Goal: Task Accomplishment & Management: Manage account settings

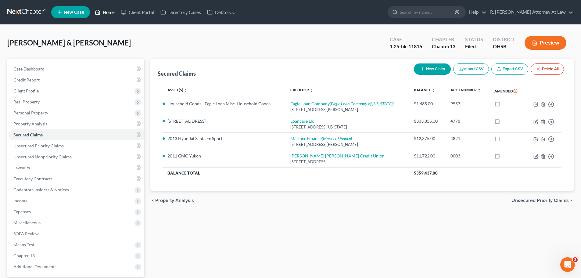
click at [113, 16] on link "Home" at bounding box center [105, 12] width 26 height 11
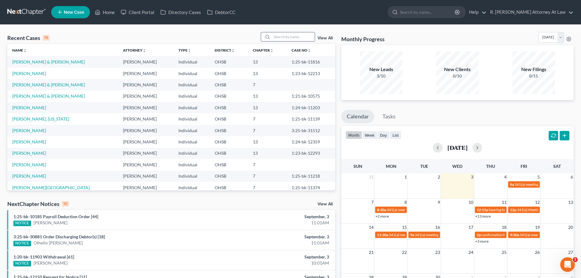
click at [286, 36] on input "search" at bounding box center [293, 36] width 43 height 9
type input "[PERSON_NAME]"
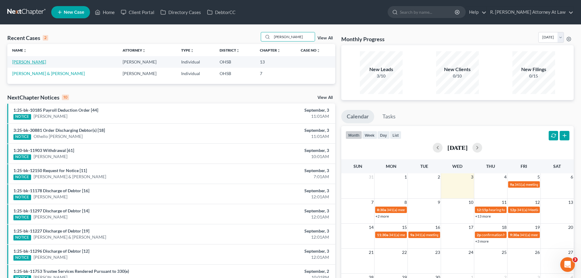
click at [30, 61] on link "[PERSON_NAME]" at bounding box center [29, 61] width 34 height 5
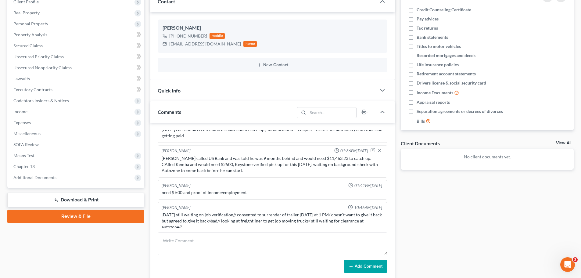
scroll to position [152, 0]
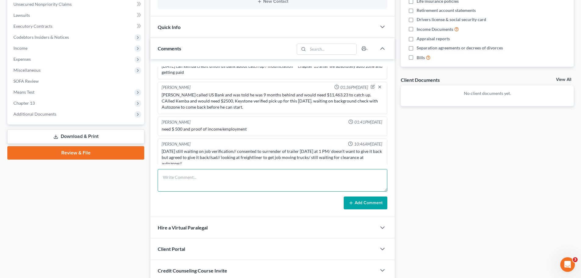
click at [202, 173] on textarea at bounding box center [273, 180] width 230 height 23
type textarea "8"
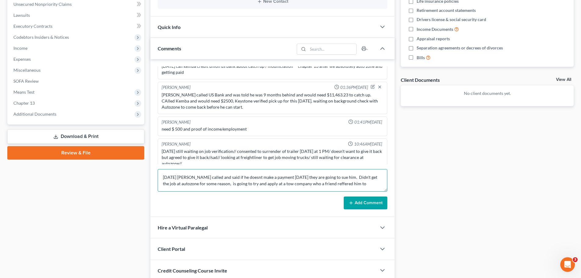
click at [325, 181] on textarea "[DATE] [PERSON_NAME] called and said if he doesnt make a payment [DATE] they ar…" at bounding box center [273, 180] width 230 height 23
click at [231, 178] on textarea "[DATE] [PERSON_NAME] called and said if he doesnt make a payment [DATE] they ar…" at bounding box center [273, 180] width 230 height 23
drag, startPoint x: 310, startPoint y: 187, endPoint x: 315, endPoint y: 187, distance: 4.9
click at [311, 187] on textarea "[DATE] Eagle called and said if he doesn't make a payment [DATE] they are going…" at bounding box center [273, 180] width 230 height 23
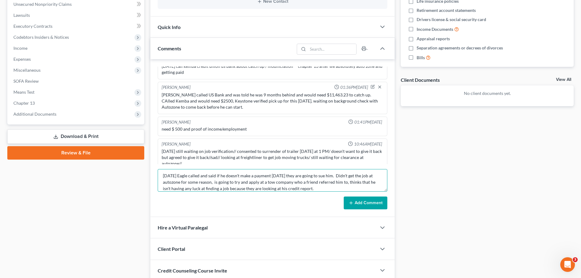
scroll to position [3, 0]
drag, startPoint x: 317, startPoint y: 185, endPoint x: 324, endPoint y: 185, distance: 7.0
click at [317, 185] on textarea "[DATE] Eagle called and said if he doesn't make a payment [DATE] they are going…" at bounding box center [273, 180] width 230 height 23
click at [327, 185] on textarea "[DATE] Eagle called and said if he doesn't make a payment [DATE] they are going…" at bounding box center [273, 180] width 230 height 23
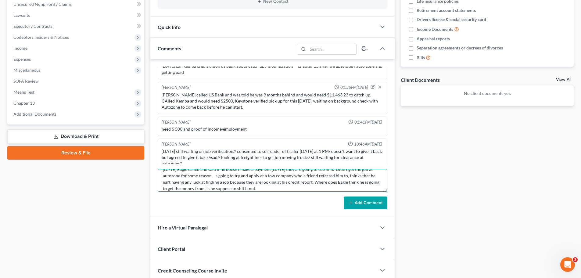
click at [312, 182] on textarea "[DATE] Eagle called and said if he doesn't make a payment [DATE] they are going…" at bounding box center [273, 180] width 230 height 23
drag, startPoint x: 253, startPoint y: 188, endPoint x: 284, endPoint y: 181, distance: 32.0
click at [253, 188] on textarea "[DATE] Eagle called and said if he doesn't make a payment [DATE] they are going…" at bounding box center [273, 180] width 230 height 23
click at [285, 190] on textarea "[DATE] Eagle called and said if he doesn't make a payment [DATE] they are going…" at bounding box center [273, 180] width 230 height 23
type textarea "[DATE] Eagle called and said if he doesn't make a payment [DATE] they are going…"
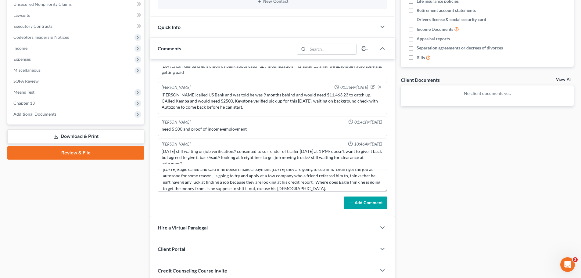
click at [358, 200] on button "Add Comment" at bounding box center [366, 202] width 44 height 13
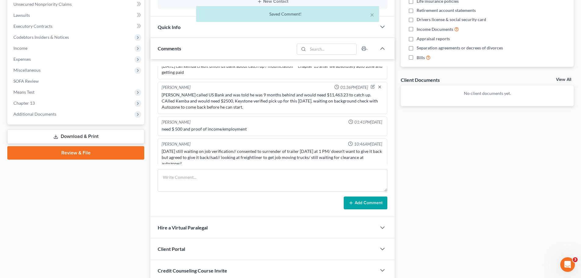
scroll to position [239, 0]
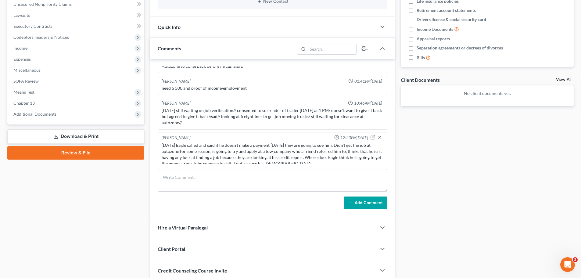
click at [371, 135] on icon "button" at bounding box center [373, 137] width 4 height 4
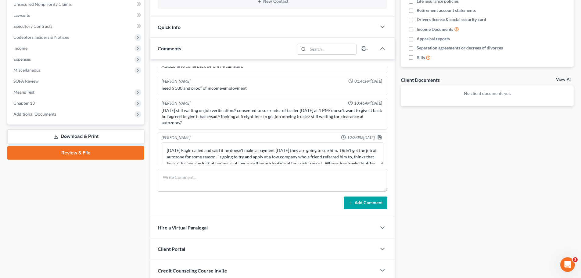
scroll to position [237, 0]
drag, startPoint x: 229, startPoint y: 154, endPoint x: 242, endPoint y: 147, distance: 14.9
click at [230, 153] on textarea "[DATE] Eagle called and said if he doesn't make a payment [DATE] they are going…" at bounding box center [273, 155] width 222 height 23
type textarea "[DATE] Eagle called and said if he doesn't make a payment [DATE] they are going…"
click at [377, 137] on icon "button" at bounding box center [379, 139] width 5 height 5
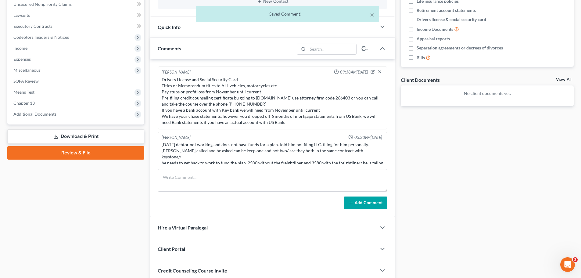
scroll to position [0, 0]
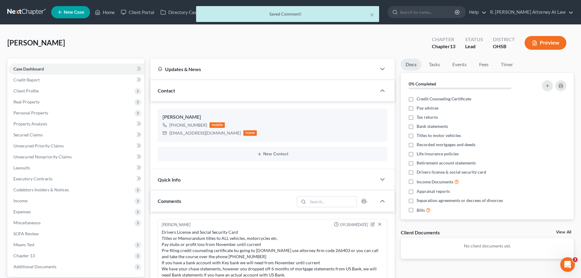
click at [110, 8] on div "× Saved Comment!" at bounding box center [287, 15] width 581 height 19
click at [373, 13] on button "×" at bounding box center [372, 14] width 4 height 7
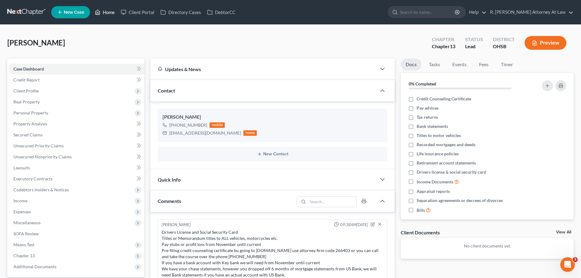
click at [106, 11] on link "Home" at bounding box center [105, 12] width 26 height 11
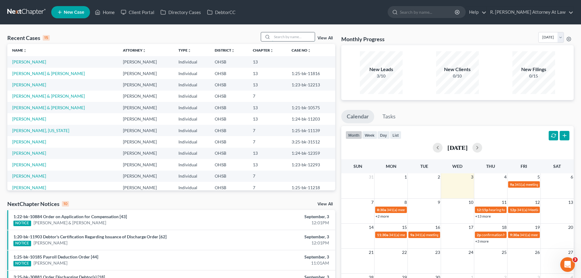
click at [285, 34] on input "search" at bounding box center [293, 36] width 43 height 9
type input "[PERSON_NAME]"
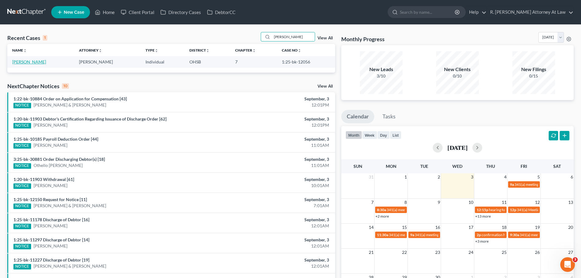
click at [29, 62] on link "[PERSON_NAME]" at bounding box center [29, 61] width 34 height 5
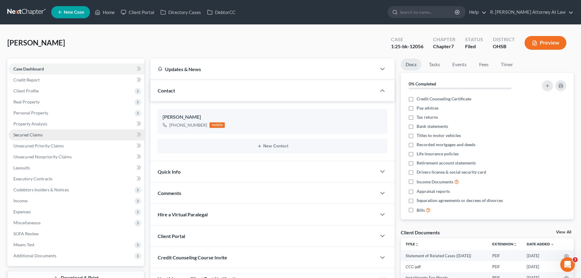
click at [28, 131] on link "Secured Claims" at bounding box center [77, 134] width 136 height 11
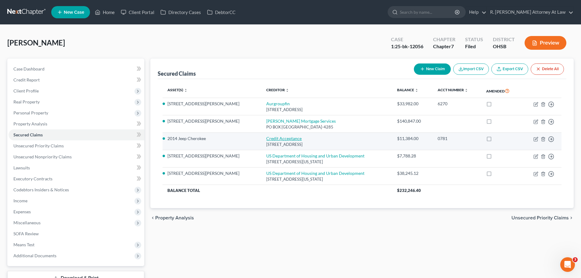
click at [266, 138] on link "Credit Acceptance" at bounding box center [283, 138] width 35 height 5
select select "23"
select select "2"
select select "0"
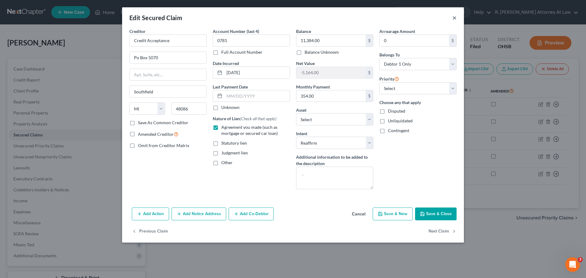
click at [452, 17] on button "×" at bounding box center [454, 17] width 4 height 7
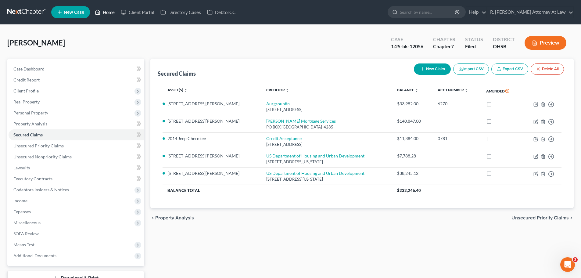
click at [105, 16] on link "Home" at bounding box center [105, 12] width 26 height 11
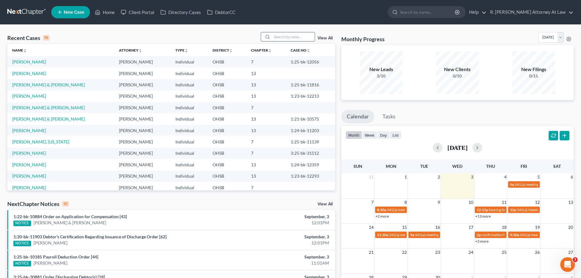
drag, startPoint x: 287, startPoint y: 31, endPoint x: 287, endPoint y: 35, distance: 4.3
click at [287, 31] on div "Recent Cases 15 View All Name unfold_more expand_more expand_less Attorney unfo…" at bounding box center [290, 226] width 581 height 403
click at [286, 37] on input "search" at bounding box center [293, 36] width 43 height 9
type input "[PERSON_NAME]"
